Goal: Task Accomplishment & Management: Use online tool/utility

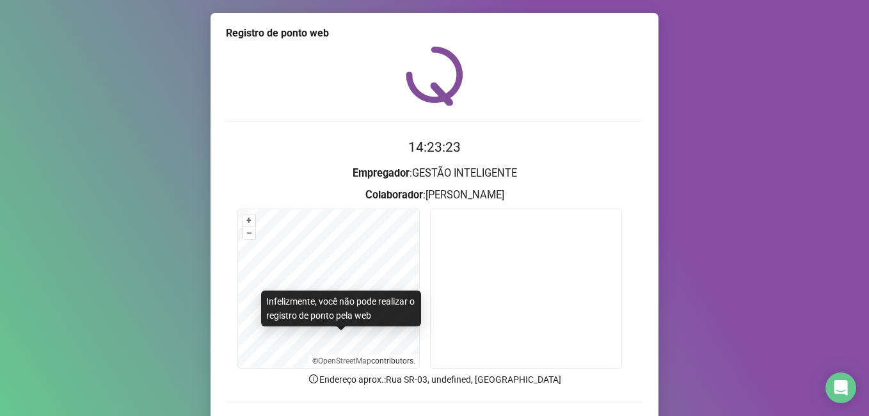
scroll to position [84, 0]
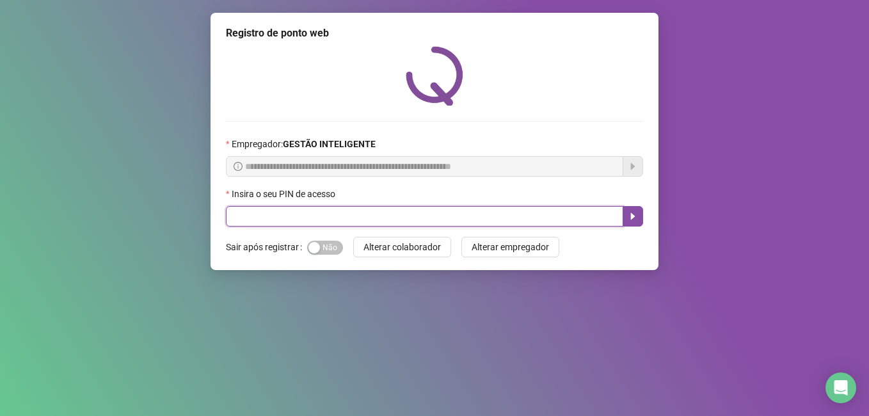
click at [248, 215] on input "text" at bounding box center [424, 216] width 397 height 20
type input "*****"
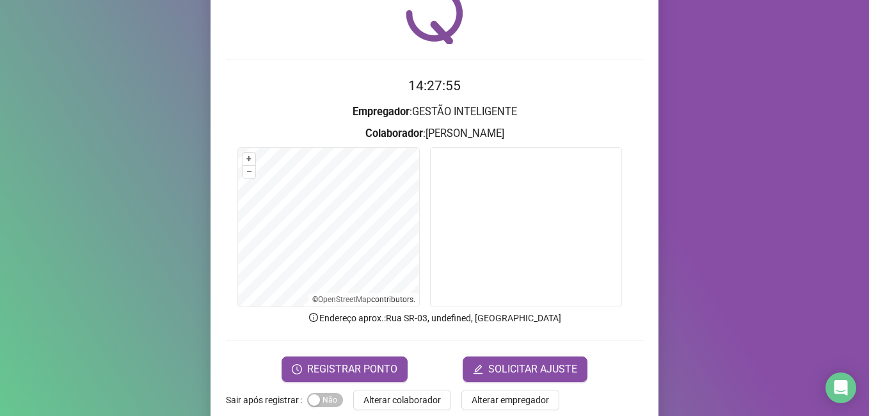
scroll to position [84, 0]
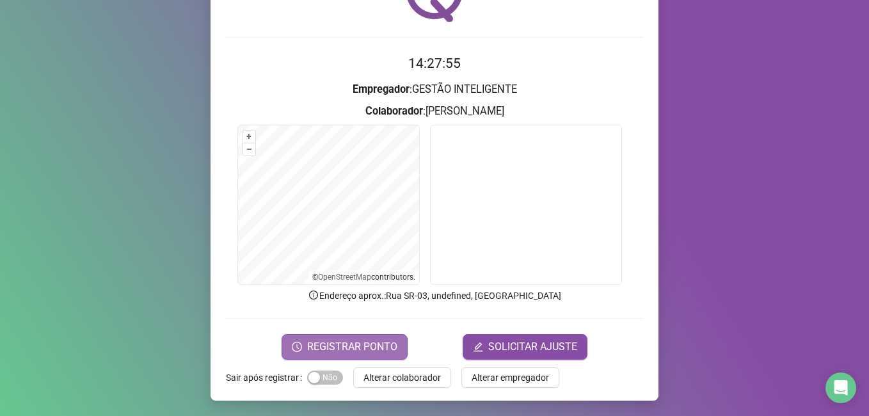
click at [314, 349] on span "REGISTRAR PONTO" at bounding box center [352, 346] width 90 height 15
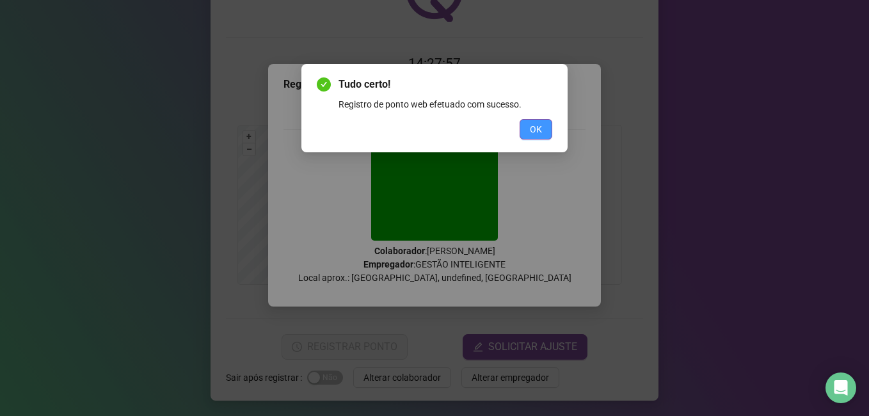
click at [527, 127] on button "OK" at bounding box center [536, 129] width 33 height 20
